Goal: Check status

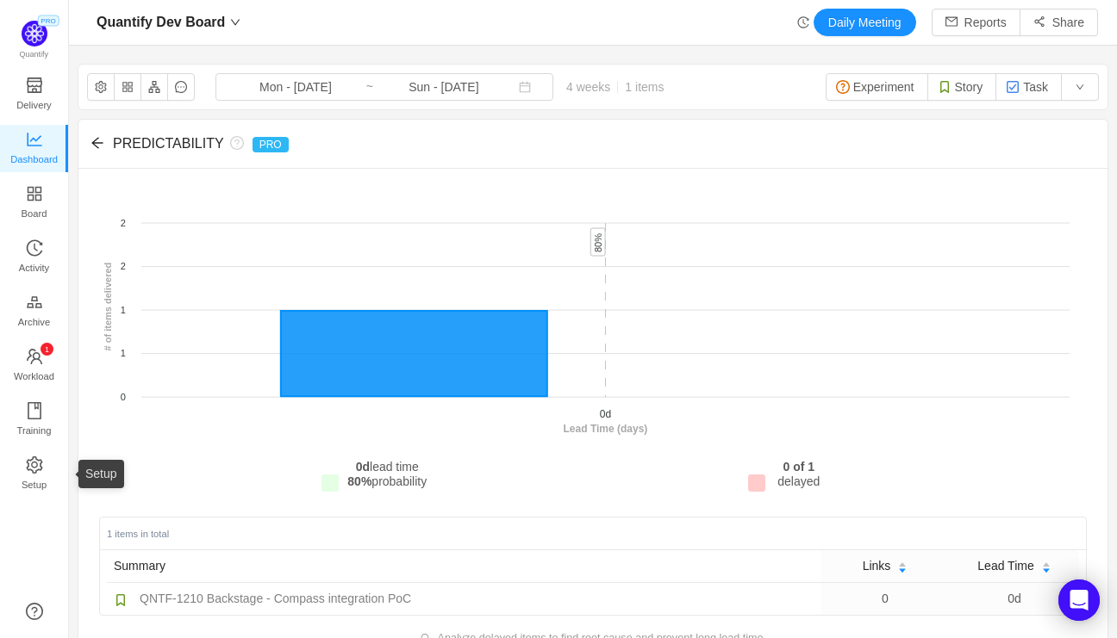
scroll to position [638, 1048]
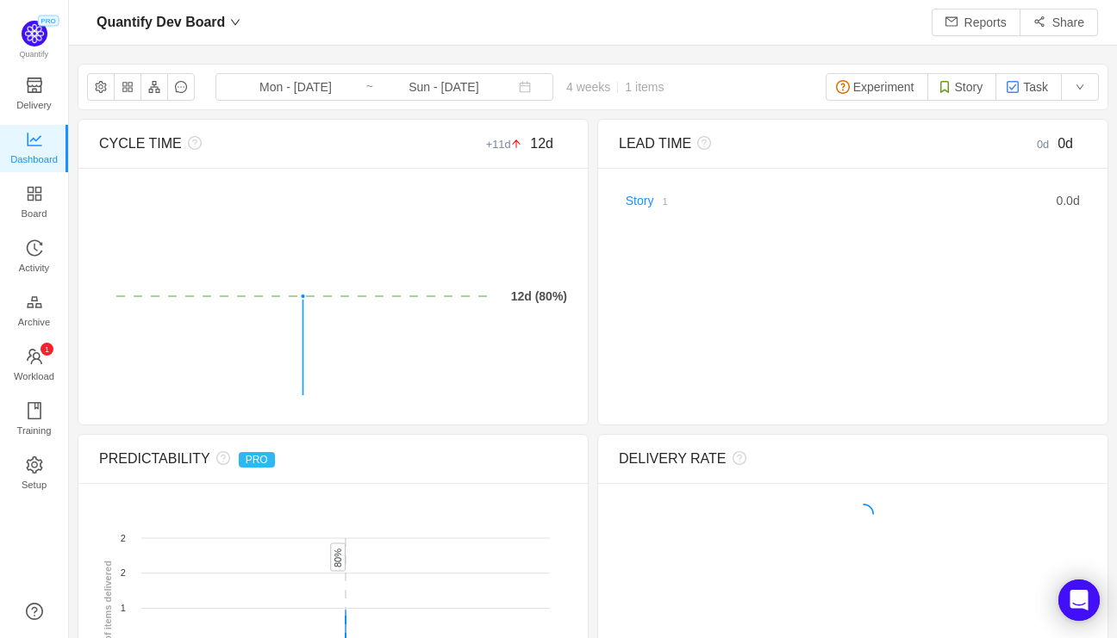
scroll to position [638, 1048]
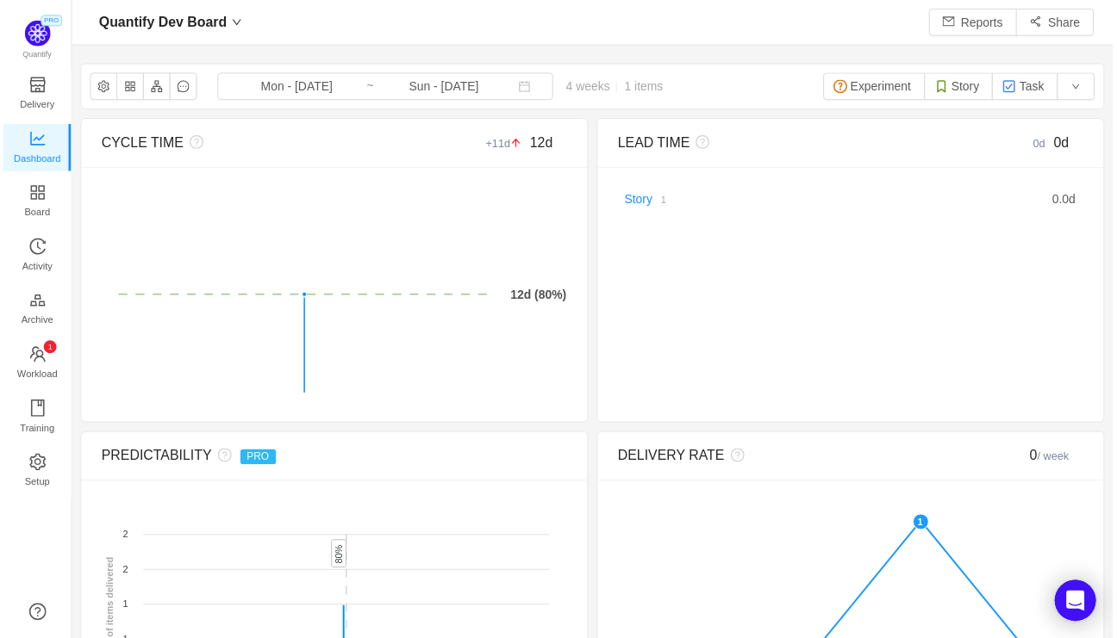
scroll to position [638, 1048]
